Goal: Information Seeking & Learning: Check status

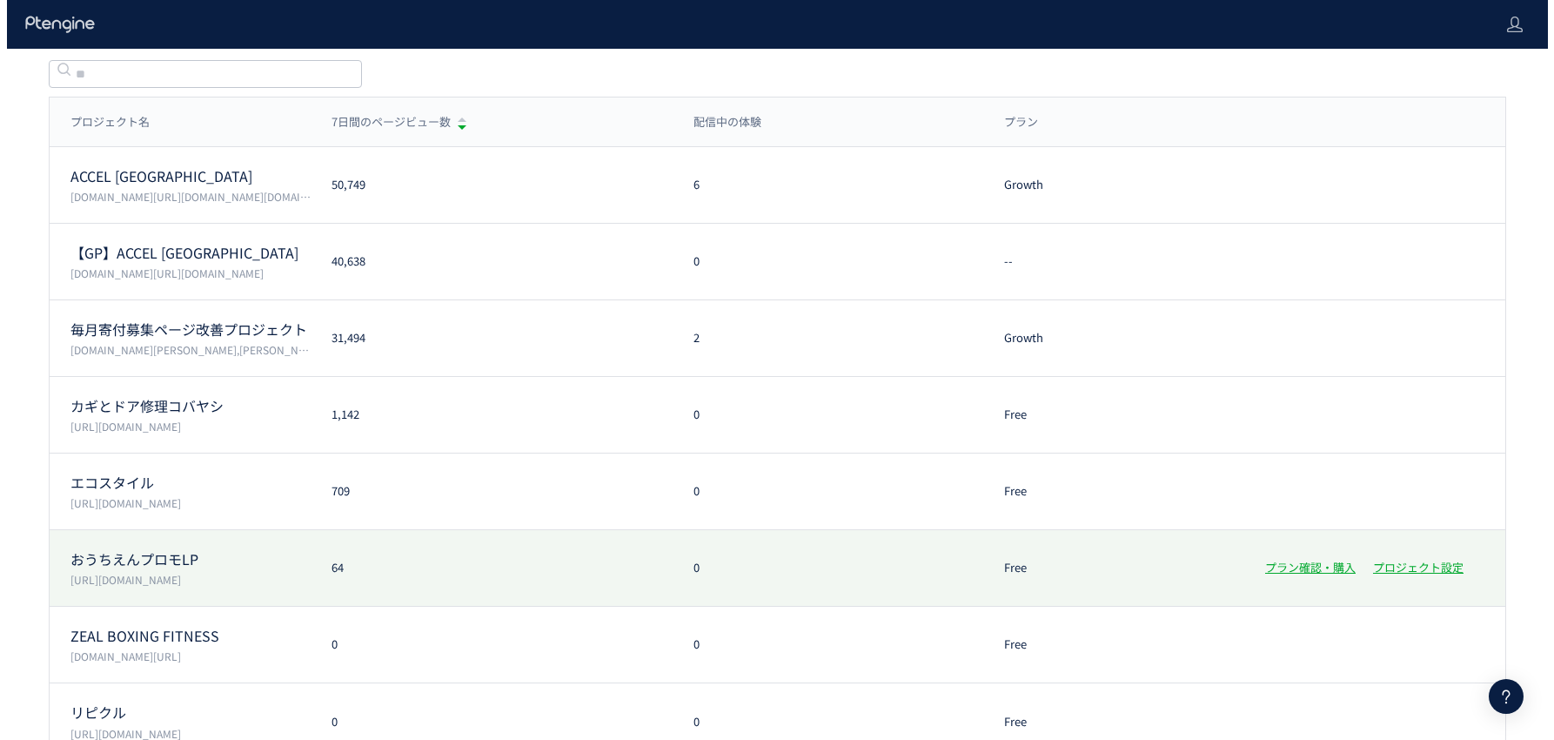
scroll to position [169, 0]
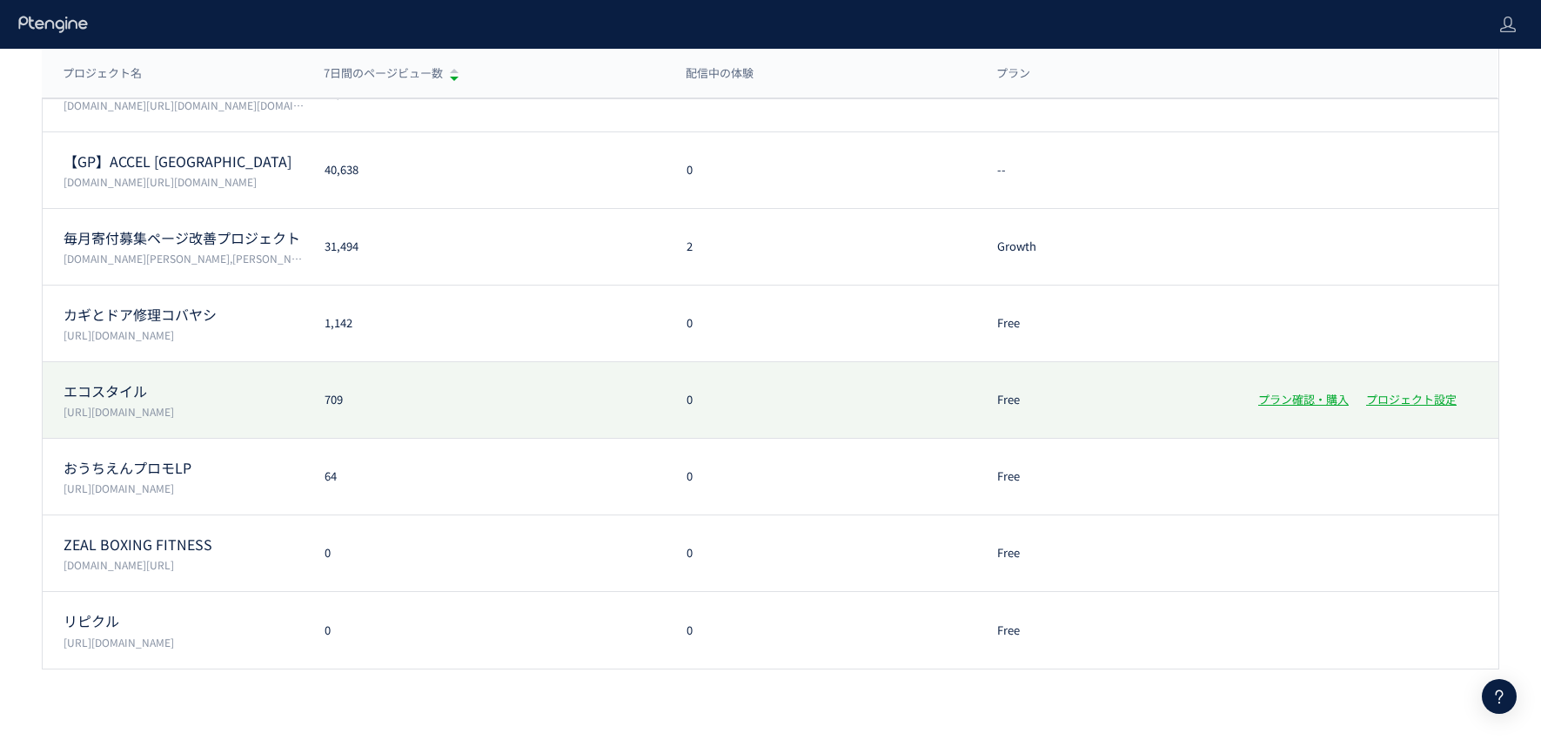
click at [260, 395] on p "エコスタイル" at bounding box center [184, 391] width 240 height 20
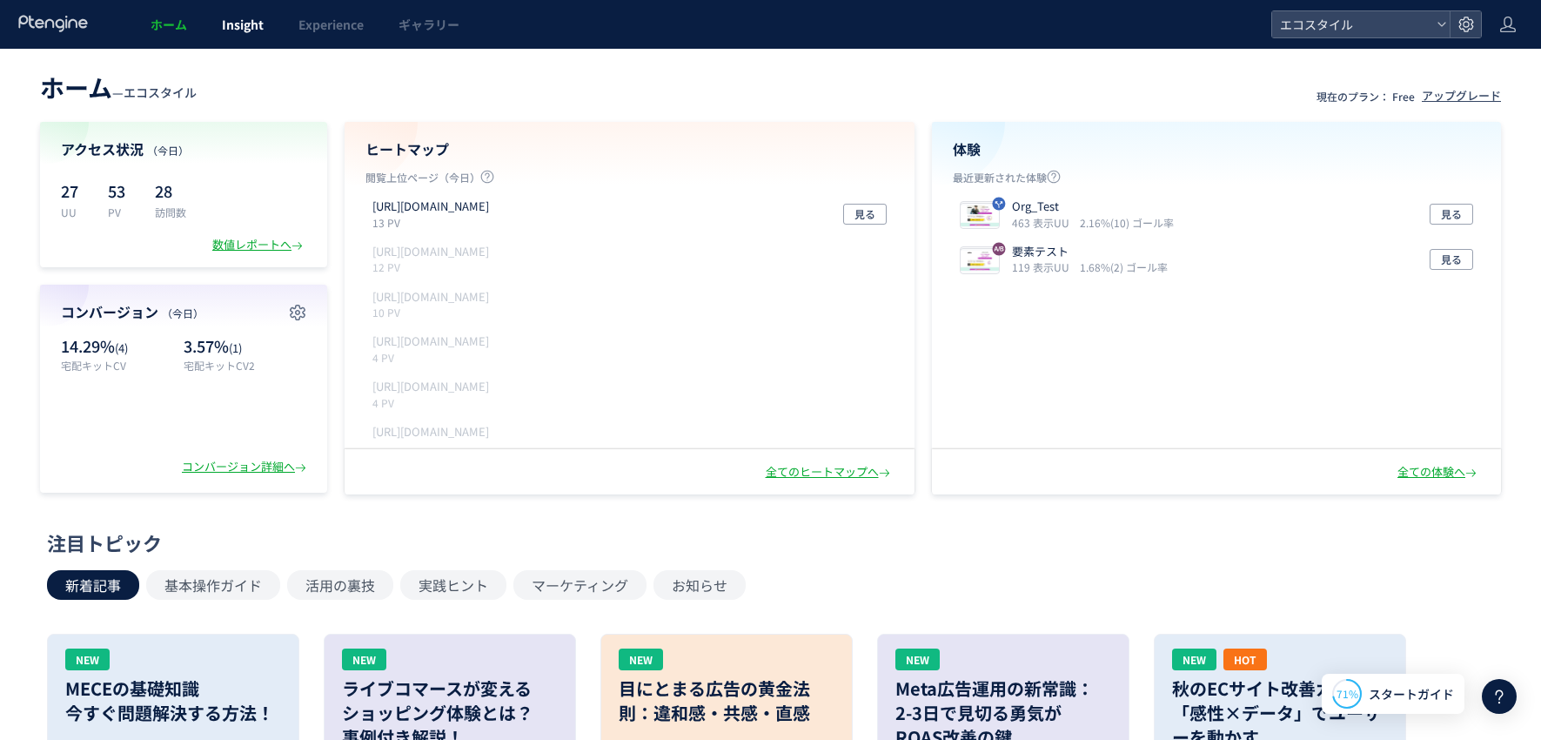
click at [258, 31] on span "Insight" at bounding box center [243, 24] width 42 height 17
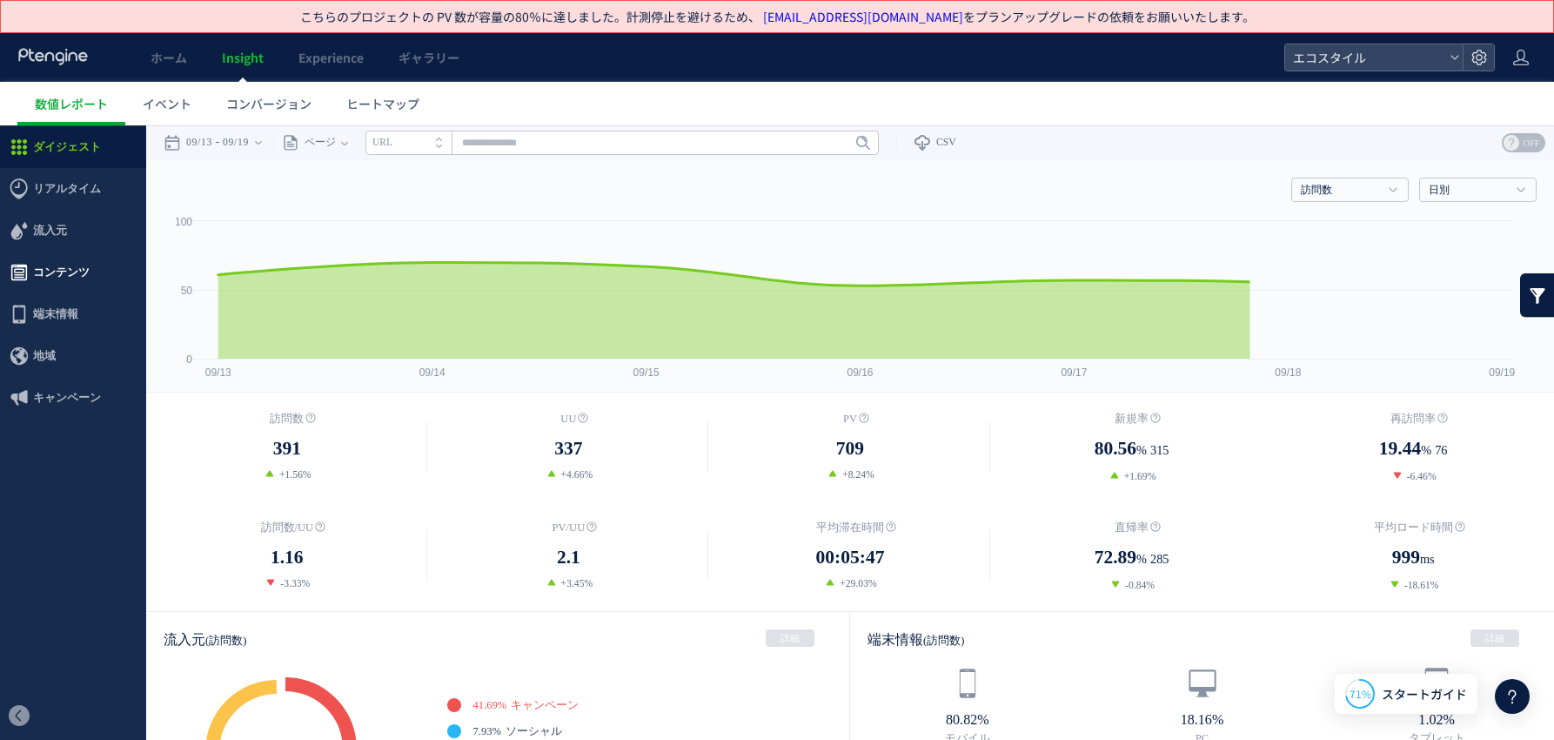
click at [57, 270] on span "コンテンツ" at bounding box center [61, 273] width 57 height 42
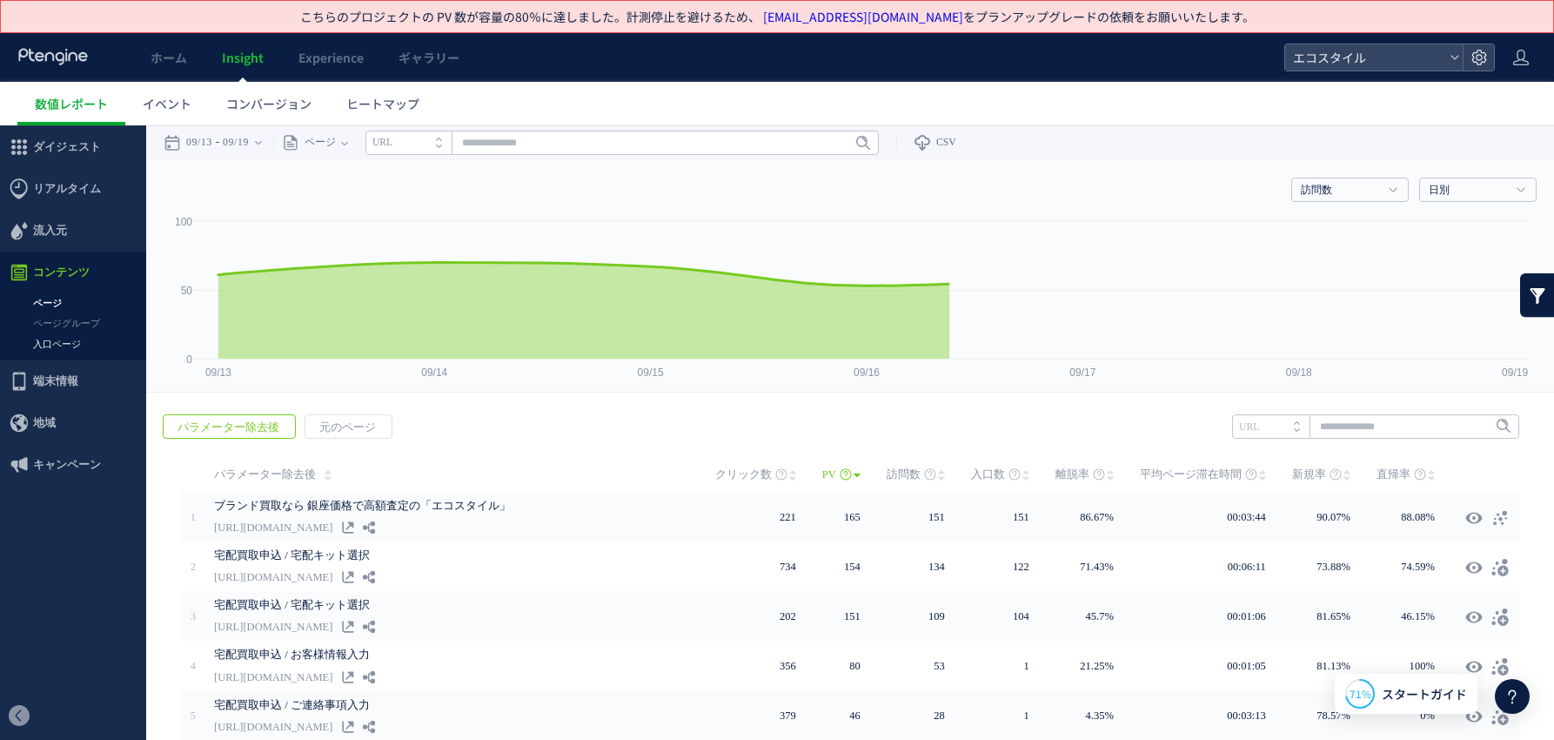
click at [64, 349] on link "入口ページ" at bounding box center [73, 344] width 146 height 20
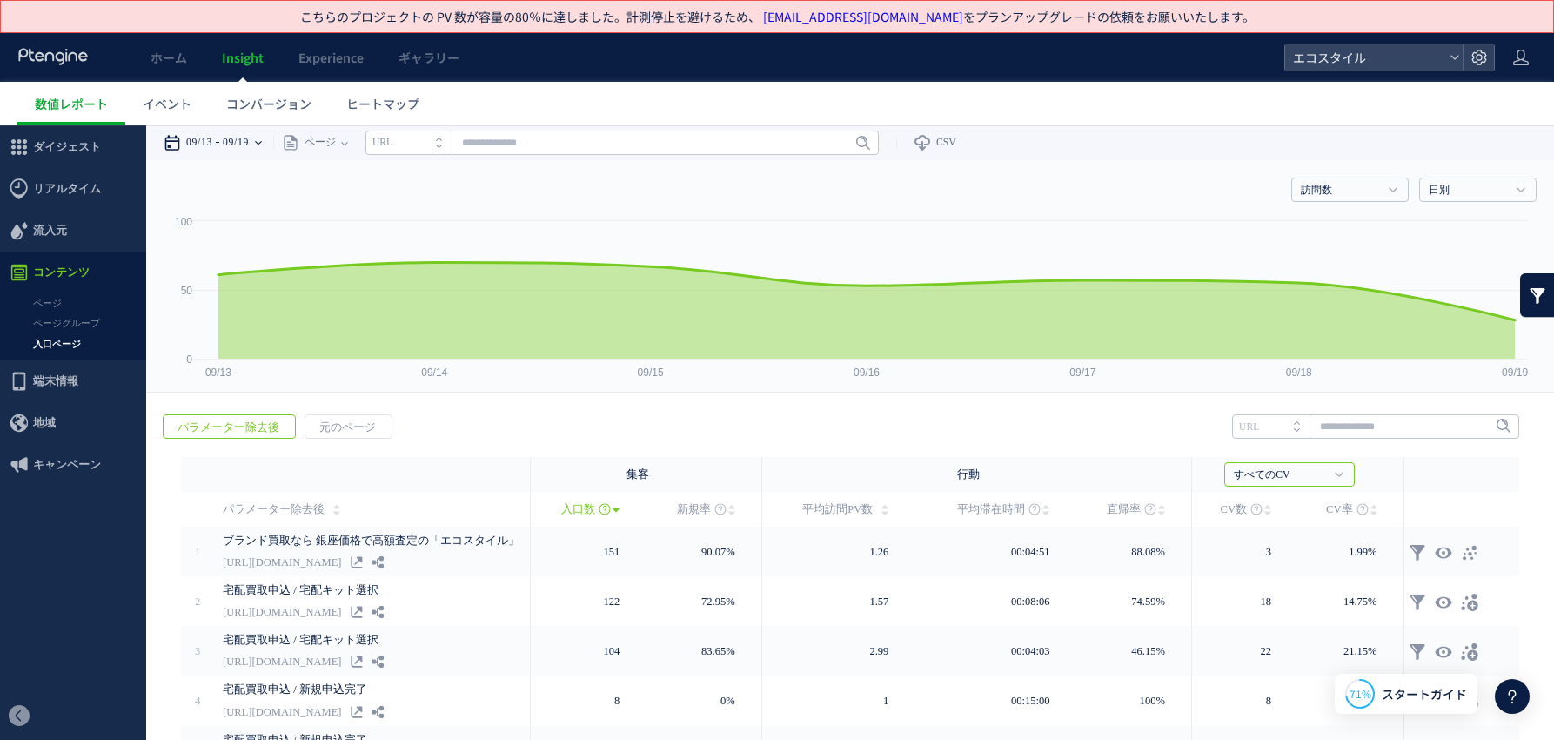
click at [266, 145] on div "09/13 09/19" at bounding box center [219, 142] width 110 height 35
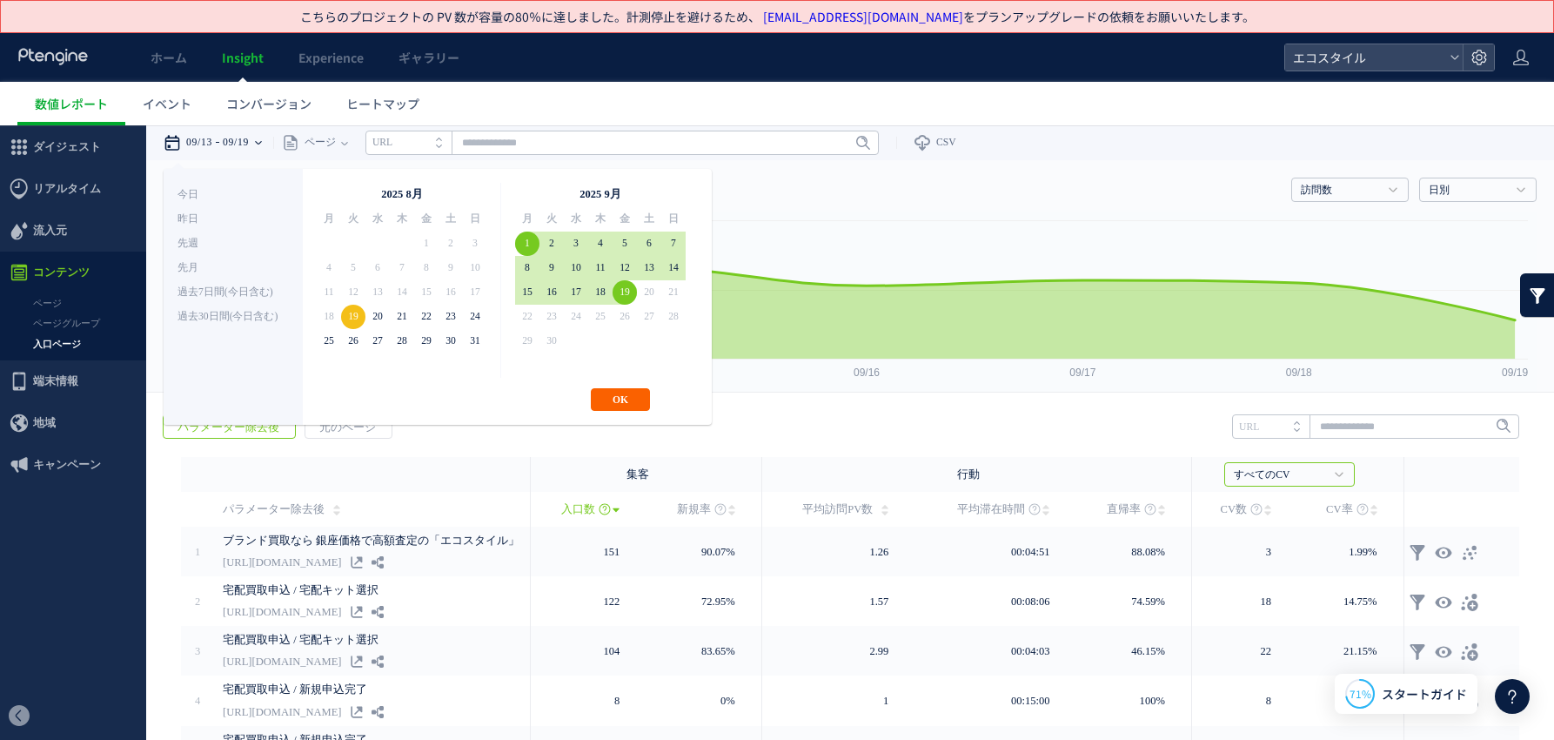
click at [634, 396] on button "OK" at bounding box center [620, 399] width 59 height 23
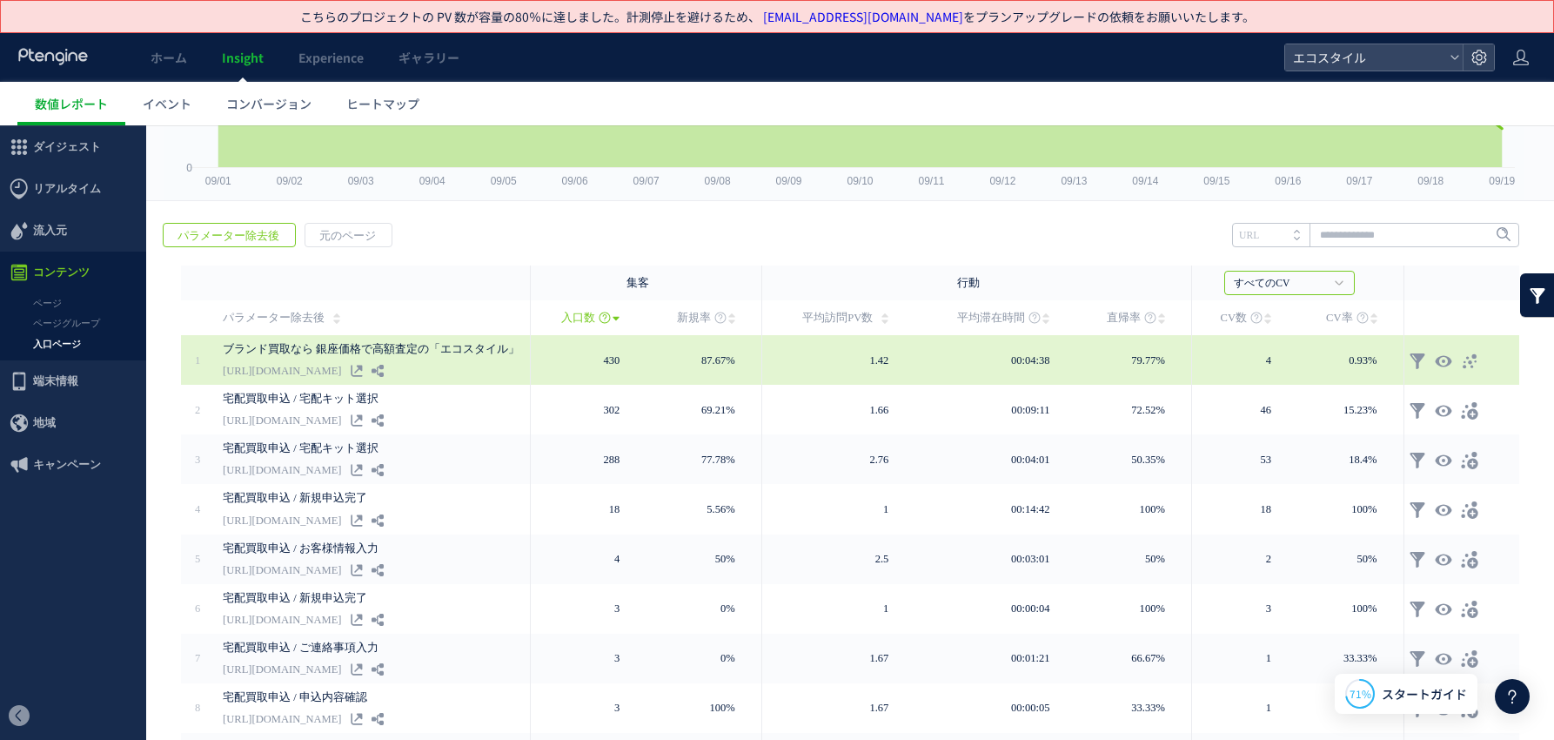
scroll to position [205, 0]
